Goal: Check status: Check status

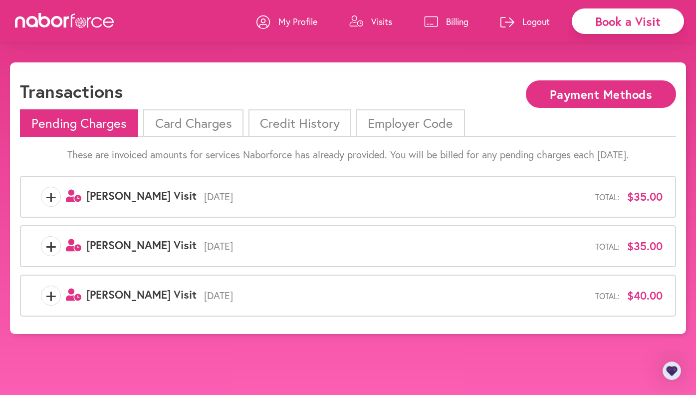
click at [215, 123] on li "Card Charges" at bounding box center [193, 122] width 100 height 27
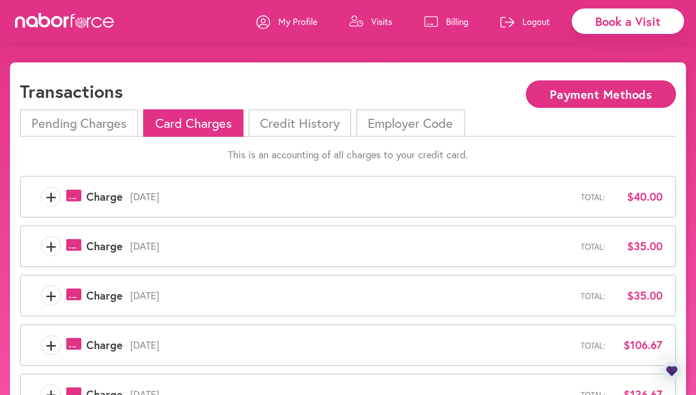
click at [296, 122] on li "Credit History" at bounding box center [300, 122] width 103 height 27
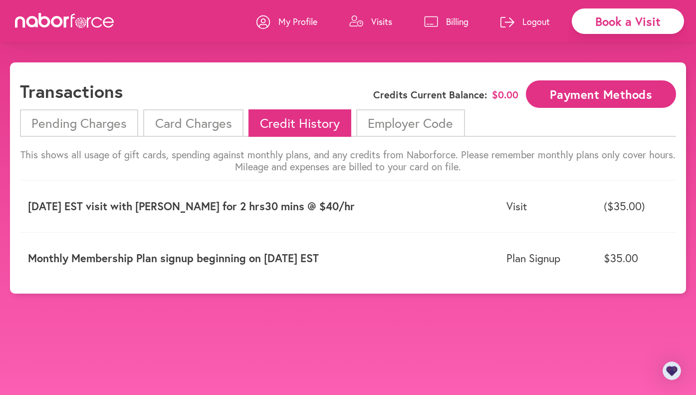
click at [612, 94] on button "Payment Methods" at bounding box center [601, 93] width 150 height 27
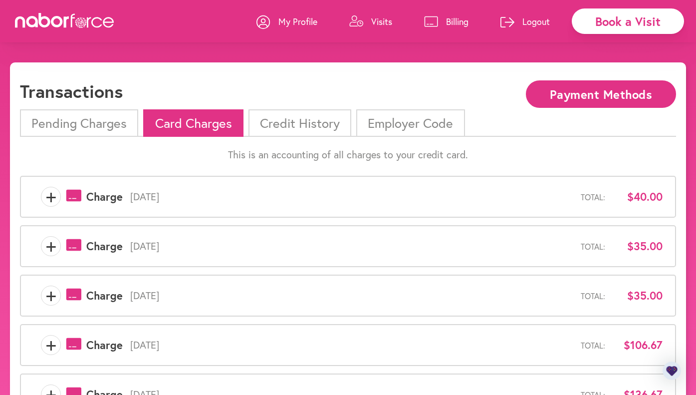
click at [90, 124] on li "Pending Charges" at bounding box center [79, 122] width 118 height 27
